Goal: Task Accomplishment & Management: Use online tool/utility

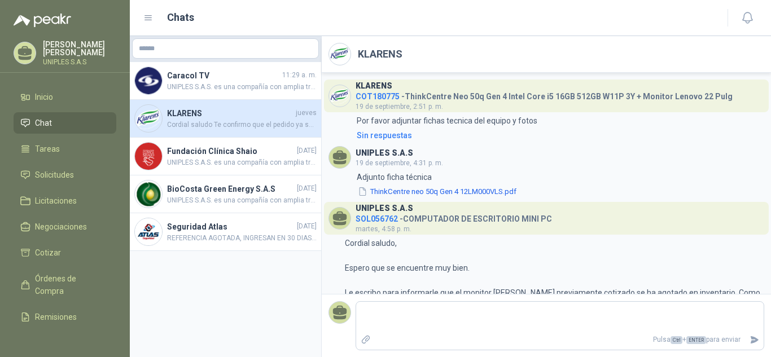
click at [381, 153] on h3 "UNIPLES S.A.S" at bounding box center [384, 153] width 58 height 6
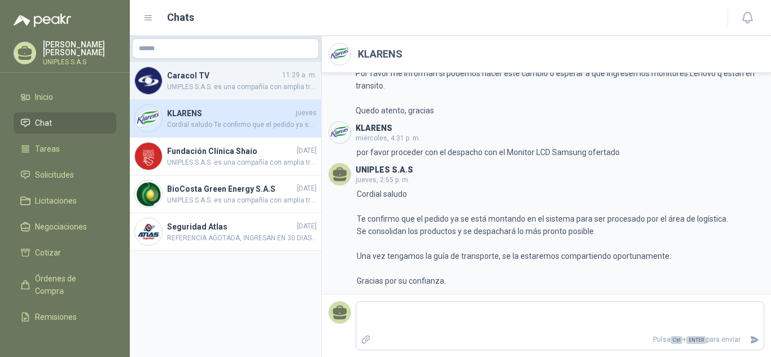
click at [187, 84] on span "UNIPLES S.A.S. es una compañía con amplia trayectoria en el [PERSON_NAME] colom…" at bounding box center [241, 87] width 149 height 11
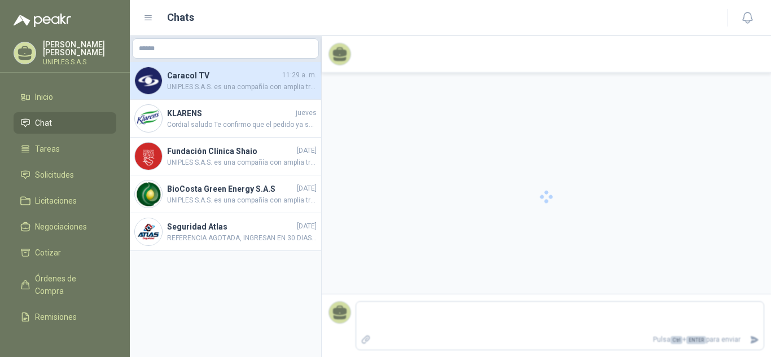
scroll to position [170, 0]
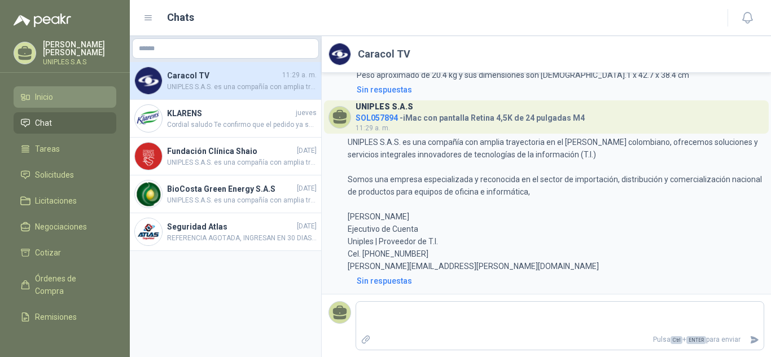
click at [48, 92] on span "Inicio" at bounding box center [44, 97] width 18 height 12
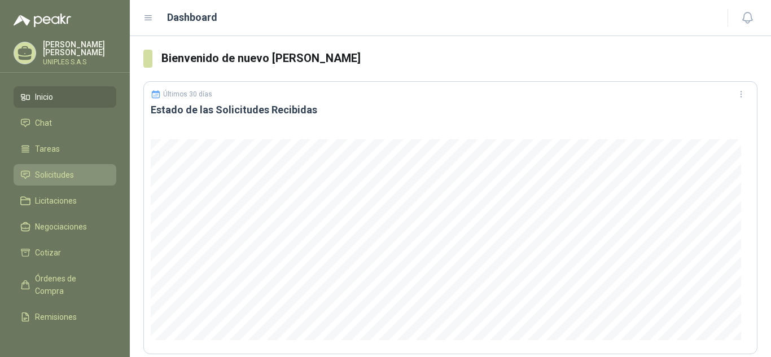
click at [63, 165] on link "Solicitudes" at bounding box center [65, 174] width 103 height 21
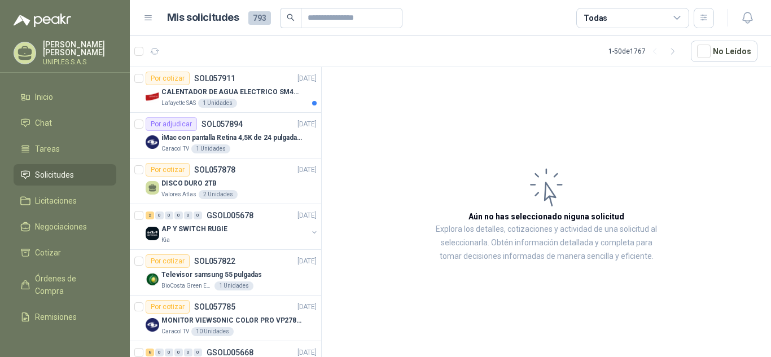
click at [663, 21] on div "Todas" at bounding box center [632, 18] width 113 height 20
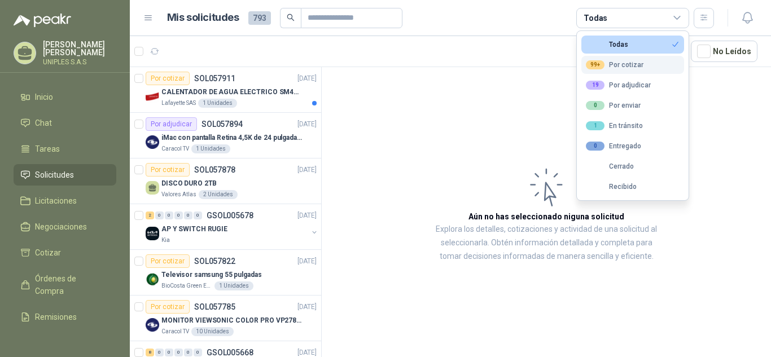
click at [629, 65] on div "99+ Por cotizar" at bounding box center [615, 64] width 58 height 9
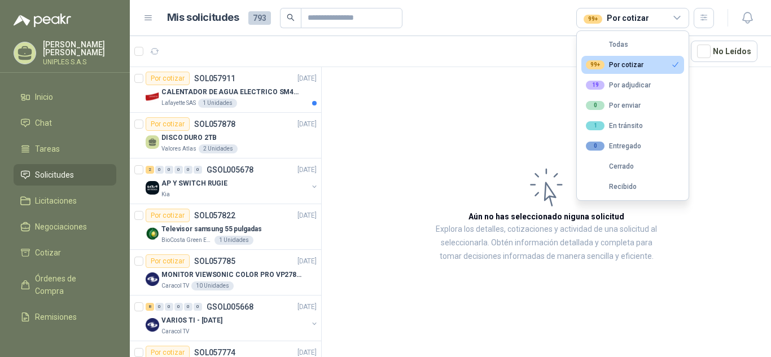
click at [449, 76] on article "Aún no has seleccionado niguna solicitud Explora los detalles, cotizaciones y a…" at bounding box center [546, 214] width 449 height 294
